Goal: Obtain resource: Obtain resource

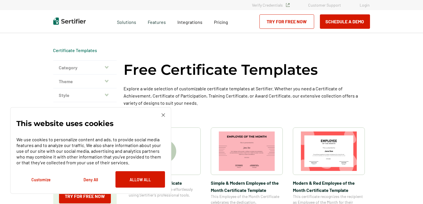
click at [107, 66] on icon "button" at bounding box center [107, 67] width 4 height 5
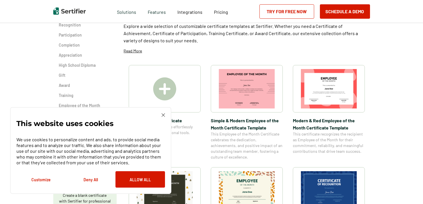
scroll to position [62, 0]
click at [77, 45] on h2 "Completion" at bounding box center [85, 46] width 52 height 6
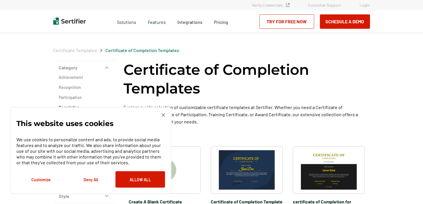
click at [165, 114] on div "This website uses cookies We use cookies to personalize content and ads, to pro…" at bounding box center [90, 150] width 161 height 87
click at [162, 115] on img at bounding box center [163, 115] width 3 height 3
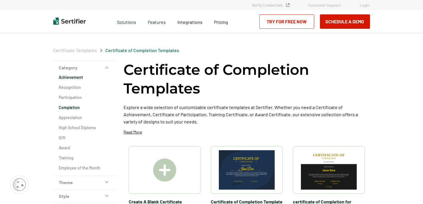
click at [78, 78] on h2 "Achievement" at bounding box center [85, 78] width 52 height 6
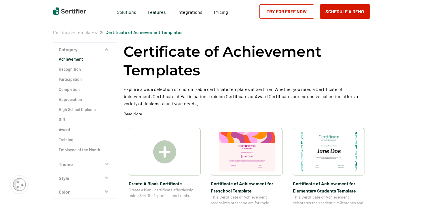
scroll to position [18, 0]
click at [64, 111] on h2 "High School Diploma" at bounding box center [85, 110] width 52 height 6
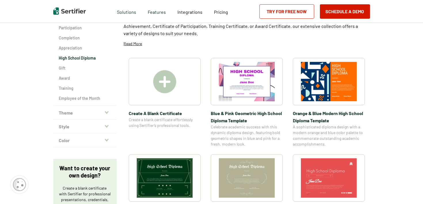
scroll to position [67, 0]
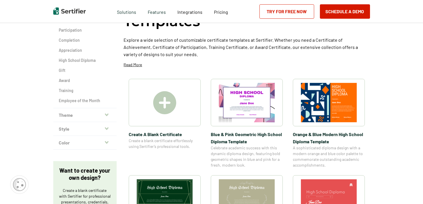
scroll to position [18, 0]
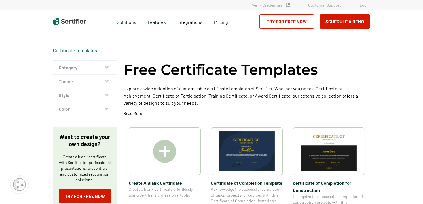
scroll to position [62, 0]
